Goal: Transaction & Acquisition: Book appointment/travel/reservation

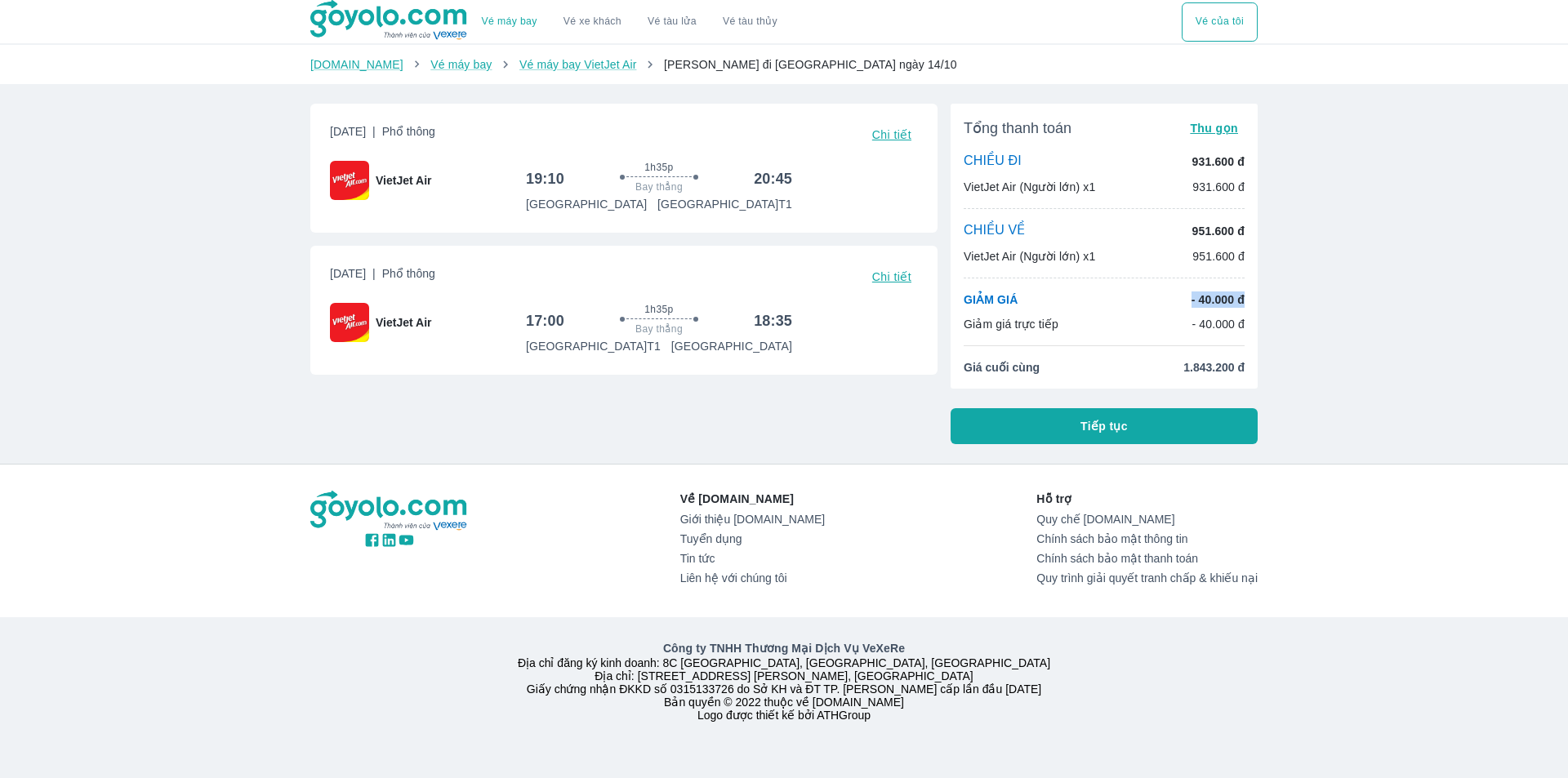
drag, startPoint x: 1191, startPoint y: 300, endPoint x: 1267, endPoint y: 301, distance: 76.0
click at [1267, 301] on div "Thứ 7, 11 Thg 10 2025 | Phổ thông Chi tiết VietJet Air 19:10 1h35p Bay thẳng 20…" at bounding box center [784, 267] width 974 height 354
drag, startPoint x: 1194, startPoint y: 229, endPoint x: 1251, endPoint y: 208, distance: 60.7
click at [1251, 209] on div "Tổng thanh toán Thu gọn CHIỀU ĐI 931.600 đ VietJet Air (Người lớn) x1 931.600 đ…" at bounding box center [1103, 246] width 307 height 285
drag, startPoint x: 1199, startPoint y: 167, endPoint x: 1283, endPoint y: 178, distance: 84.7
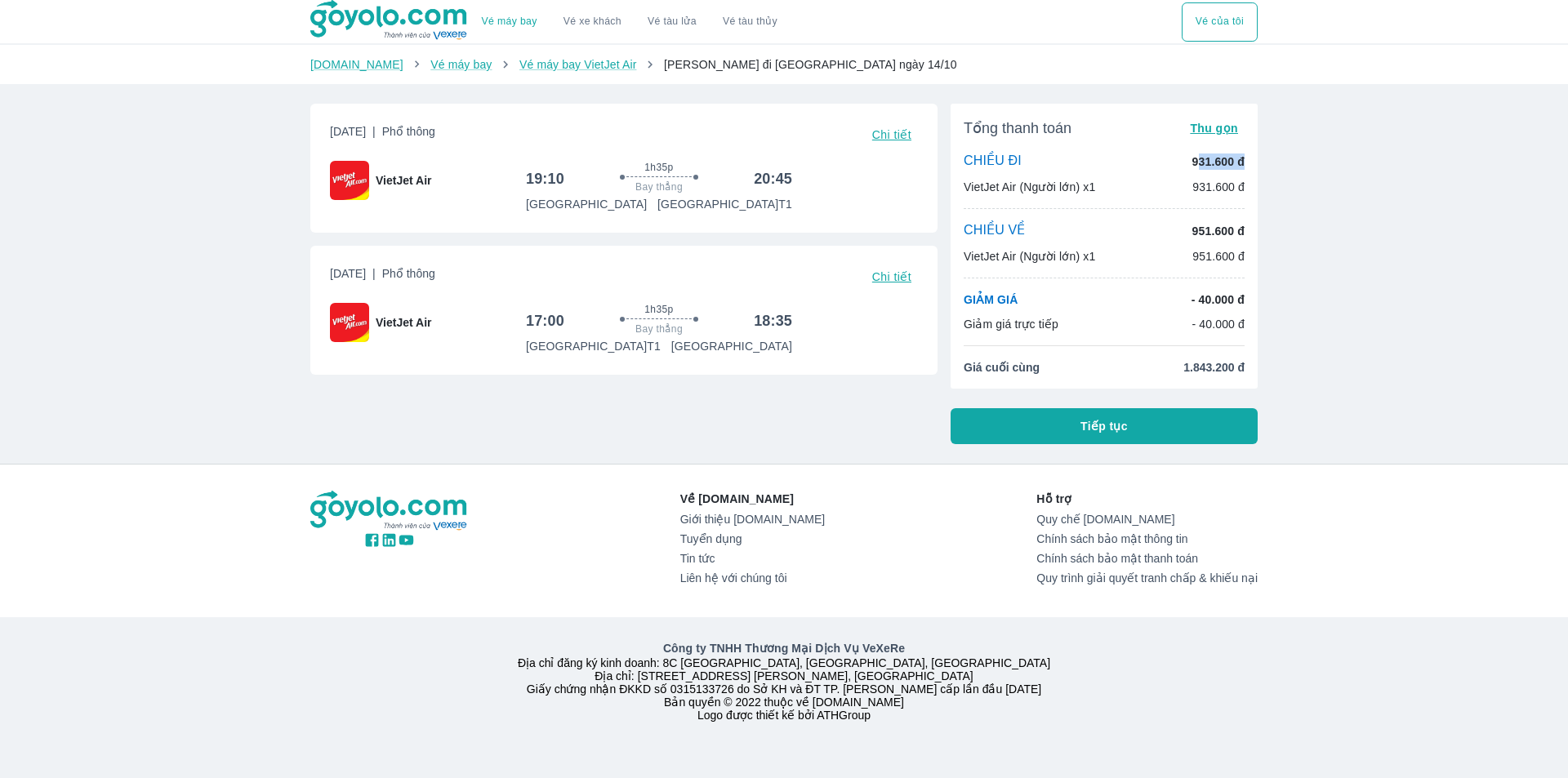
click at [1282, 169] on div "Vé máy bay Vé xe khách Vé tàu lửa Vé tàu thủy Vé của tôi Goyolo.com Vé máy bay …" at bounding box center [784, 389] width 1568 height 778
drag, startPoint x: 1204, startPoint y: 228, endPoint x: 1309, endPoint y: 228, distance: 105.0
click at [1304, 227] on div "Vé máy bay Vé xe khách Vé tàu lửa Vé tàu thủy Vé của tôi Goyolo.com Vé máy bay …" at bounding box center [784, 389] width 1568 height 778
click at [1135, 422] on button "Tiếp tục" at bounding box center [1103, 426] width 307 height 36
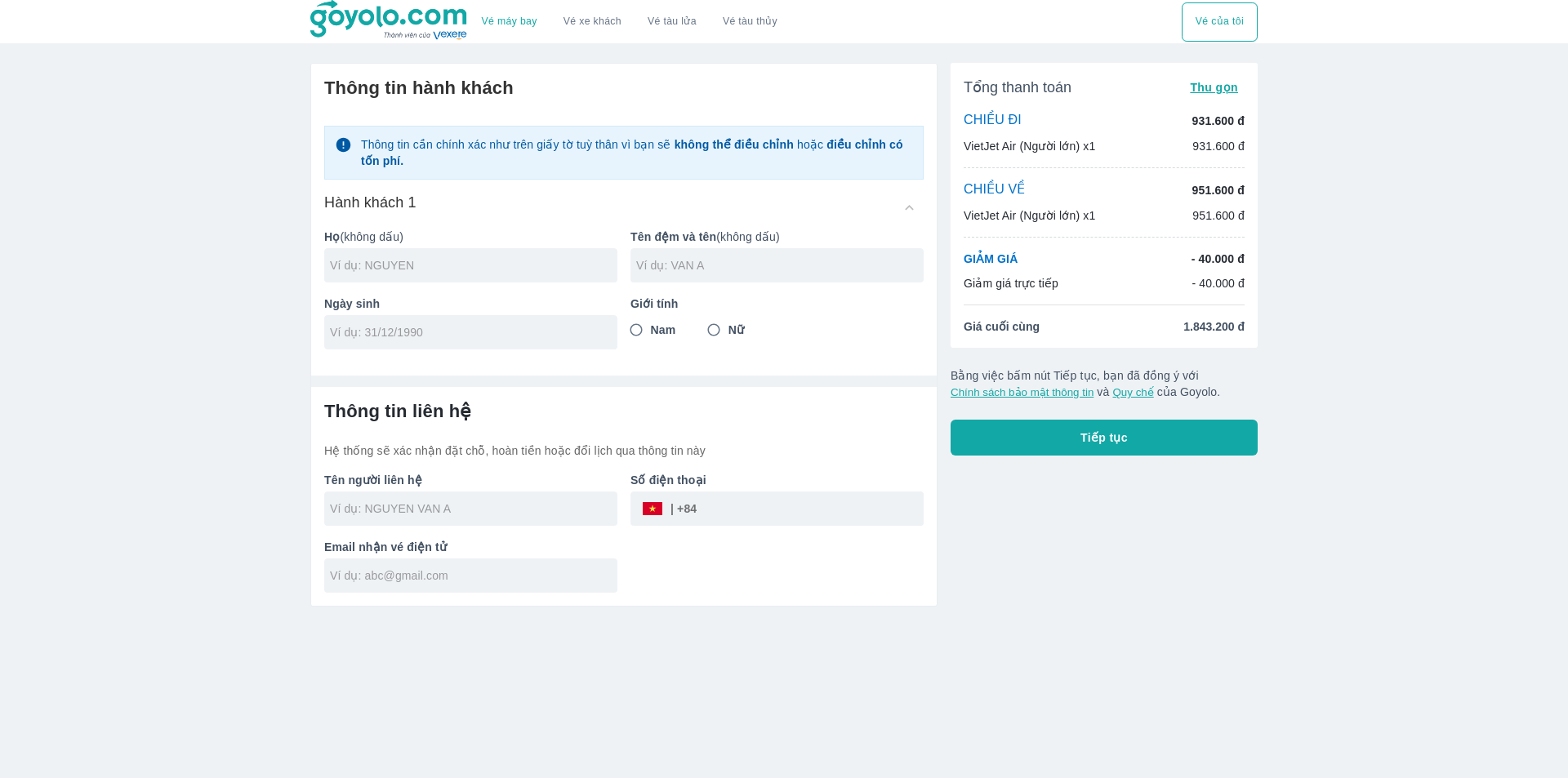
click at [1062, 445] on button "Tiếp tục" at bounding box center [1103, 438] width 307 height 36
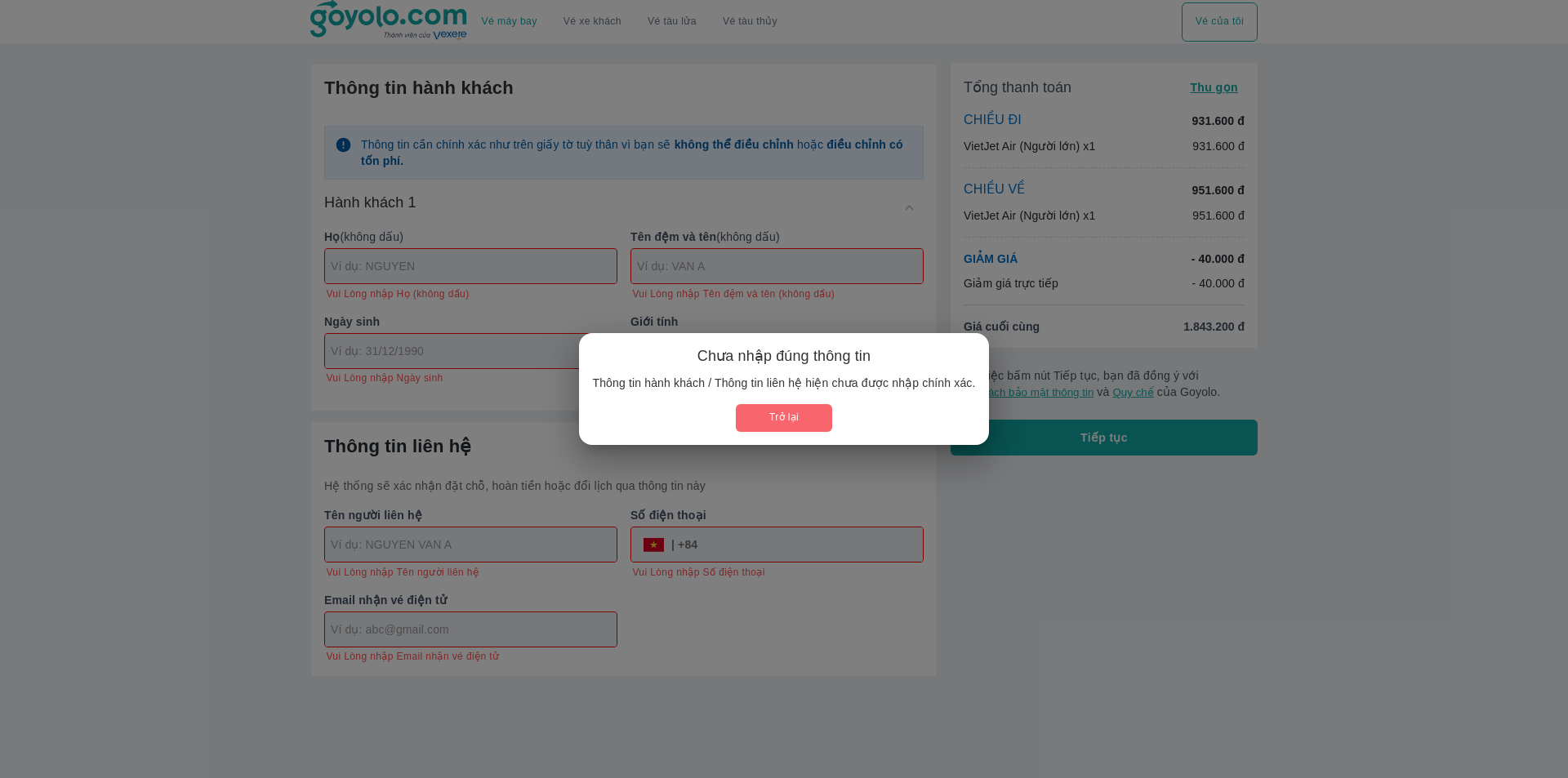
click at [805, 407] on button "Trở lại" at bounding box center [783, 417] width 95 height 27
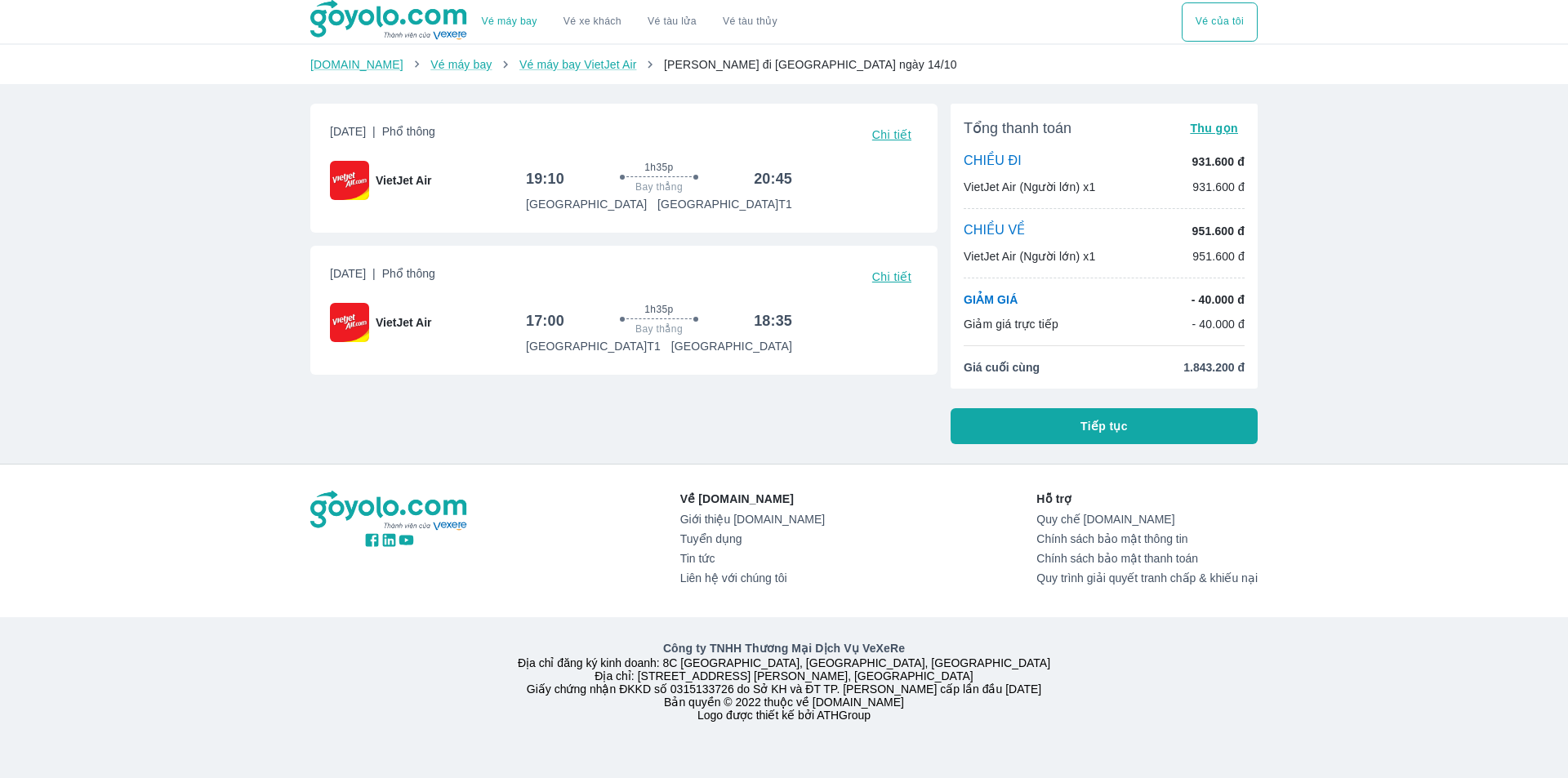
click at [1115, 418] on button "Tiếp tục" at bounding box center [1103, 426] width 307 height 36
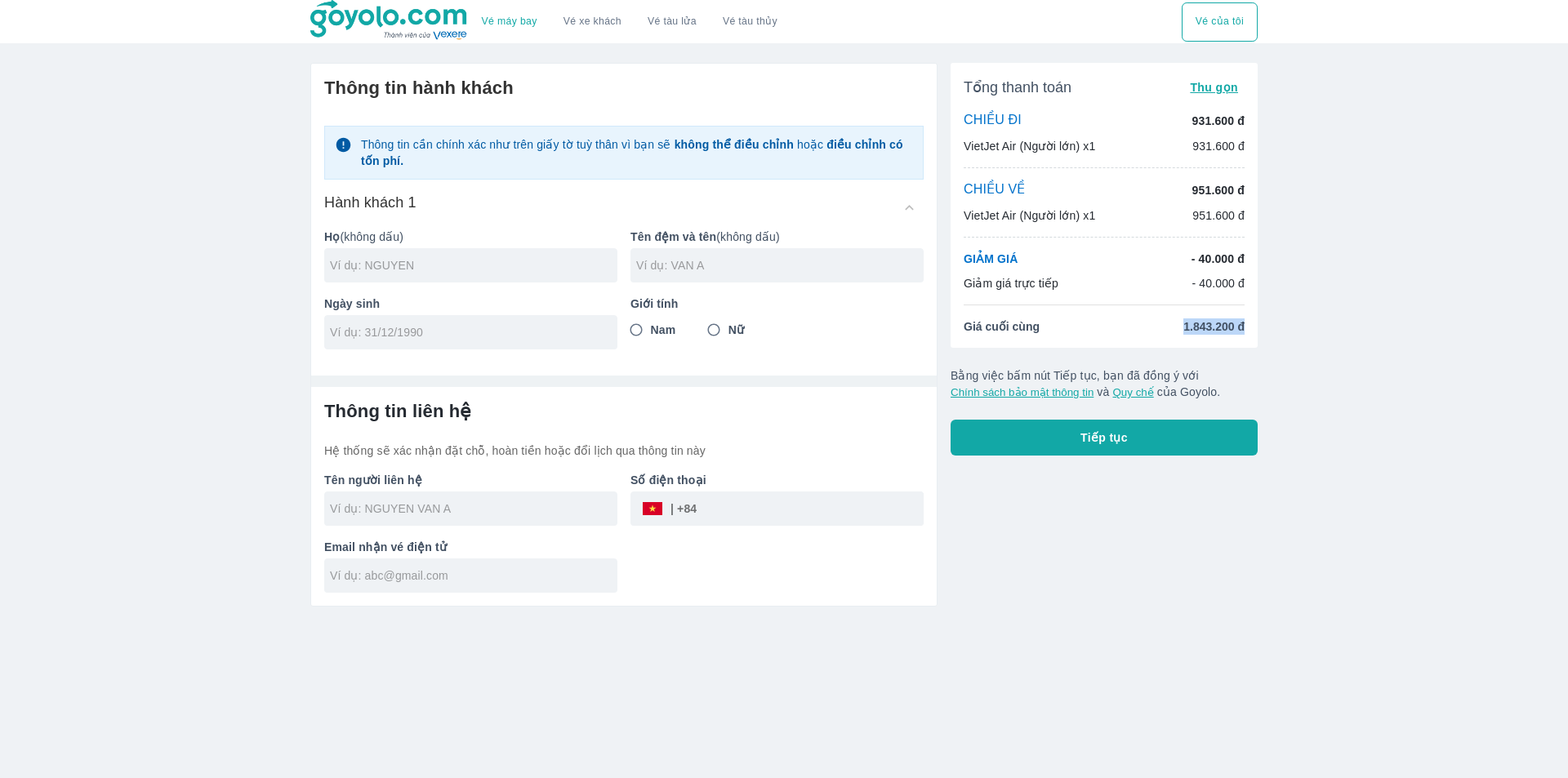
drag, startPoint x: 1174, startPoint y: 322, endPoint x: 1253, endPoint y: 322, distance: 79.0
click at [1253, 322] on div "Tổng thanh toán Thu gọn CHIỀU ĐI 931.600 đ VietJet Air (Người lớn) x1 931.600 đ…" at bounding box center [1103, 206] width 307 height 285
